Goal: Information Seeking & Learning: Learn about a topic

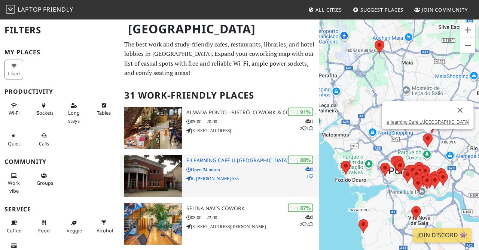
click at [257, 161] on h3 "e-learning Café U.Porto" at bounding box center [252, 160] width 133 height 6
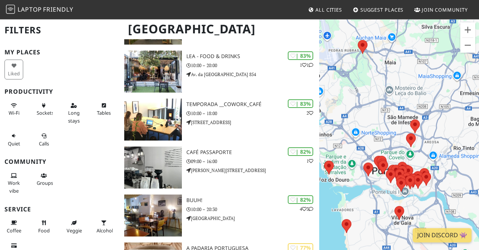
scroll to position [438, 0]
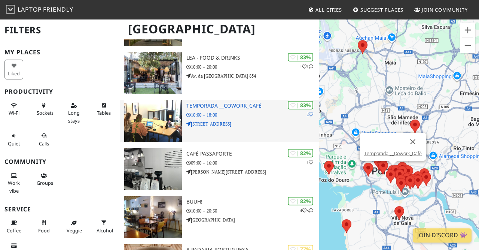
click at [232, 101] on div "| 83% 2 Temporada __Cowork_Café 10:00 – 18:00 Rua da Torrinha 151" at bounding box center [252, 121] width 133 height 42
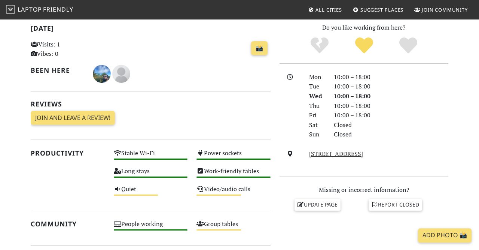
scroll to position [161, 0]
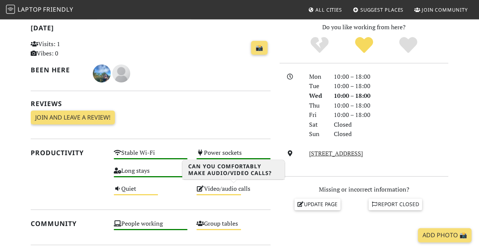
click at [210, 188] on div "Video/audio calls Medium" at bounding box center [233, 192] width 83 height 18
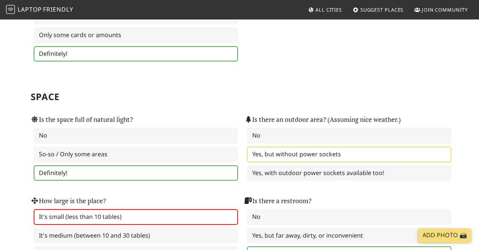
scroll to position [400, 0]
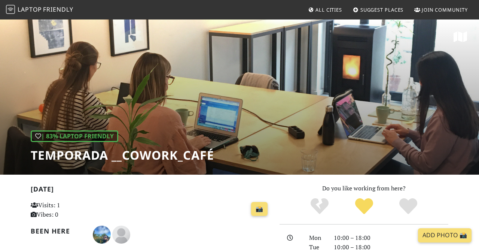
scroll to position [161, 0]
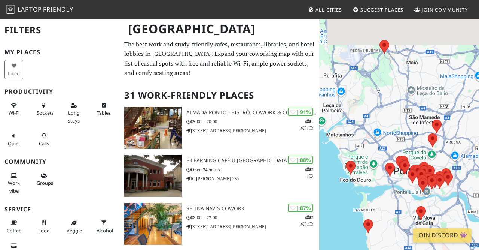
scroll to position [1, 0]
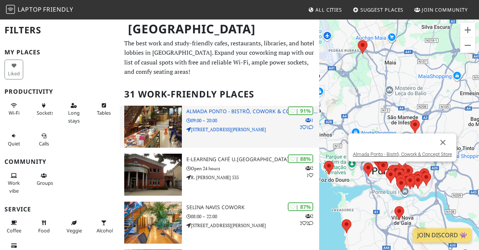
click at [216, 112] on h3 "Almada Ponto - Bistrô, Cowork & Concept Store" at bounding box center [252, 111] width 133 height 6
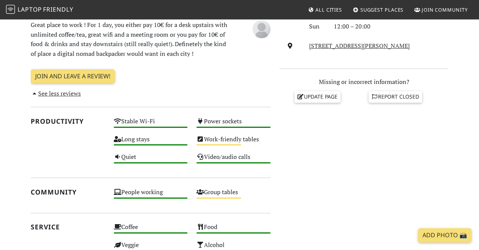
scroll to position [271, 0]
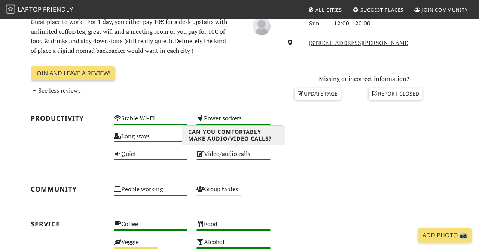
click at [209, 158] on div "Video/audio calls High" at bounding box center [233, 157] width 83 height 18
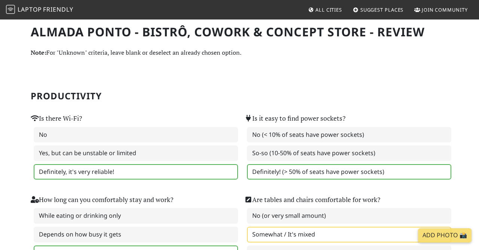
click at [418, 72] on section "Productivity Is there Wi-Fi? No Yes, but can be unstable or limited Definitely,…" at bounding box center [240, 204] width 418 height 281
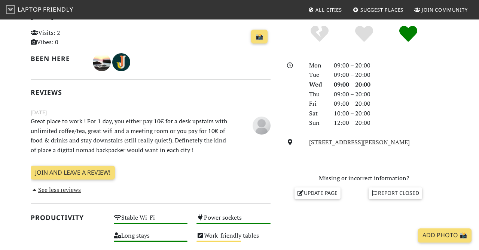
scroll to position [171, 0]
